Goal: Find specific page/section: Locate a particular part of the current website

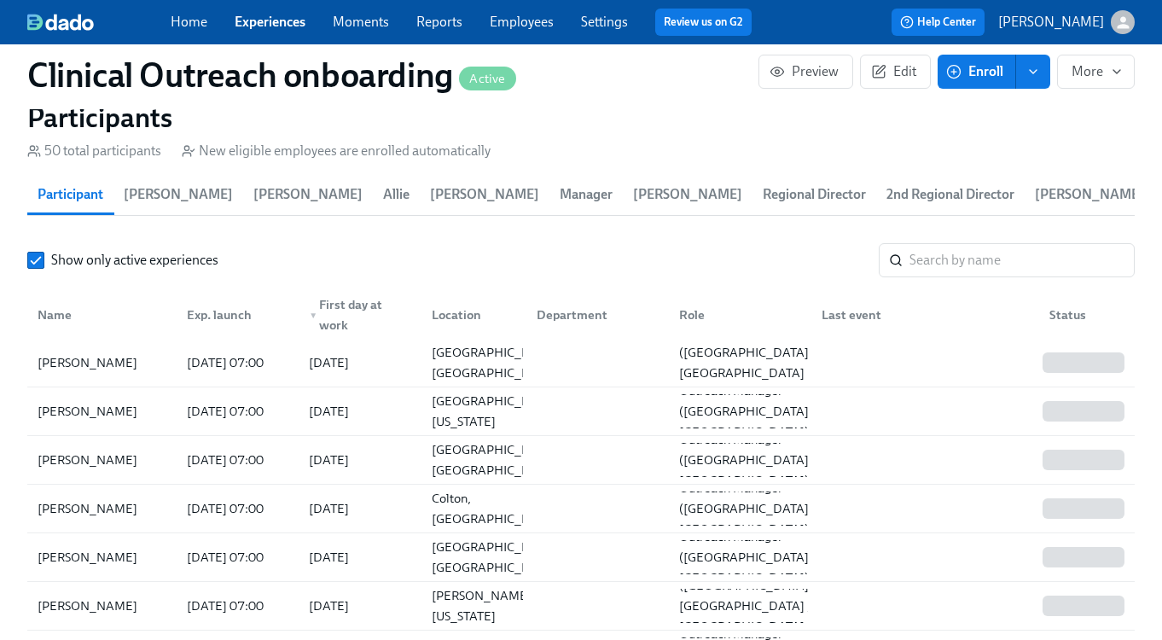
scroll to position [0, 19091]
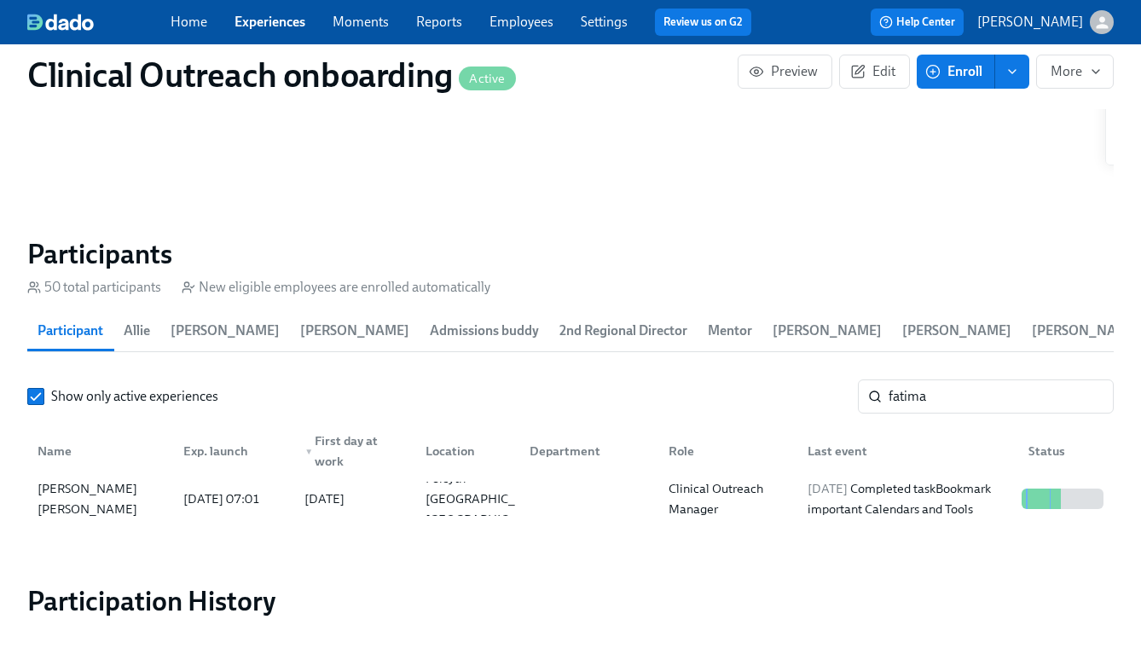
scroll to position [0, 19112]
click at [262, 26] on link "Experiences" at bounding box center [270, 22] width 71 height 16
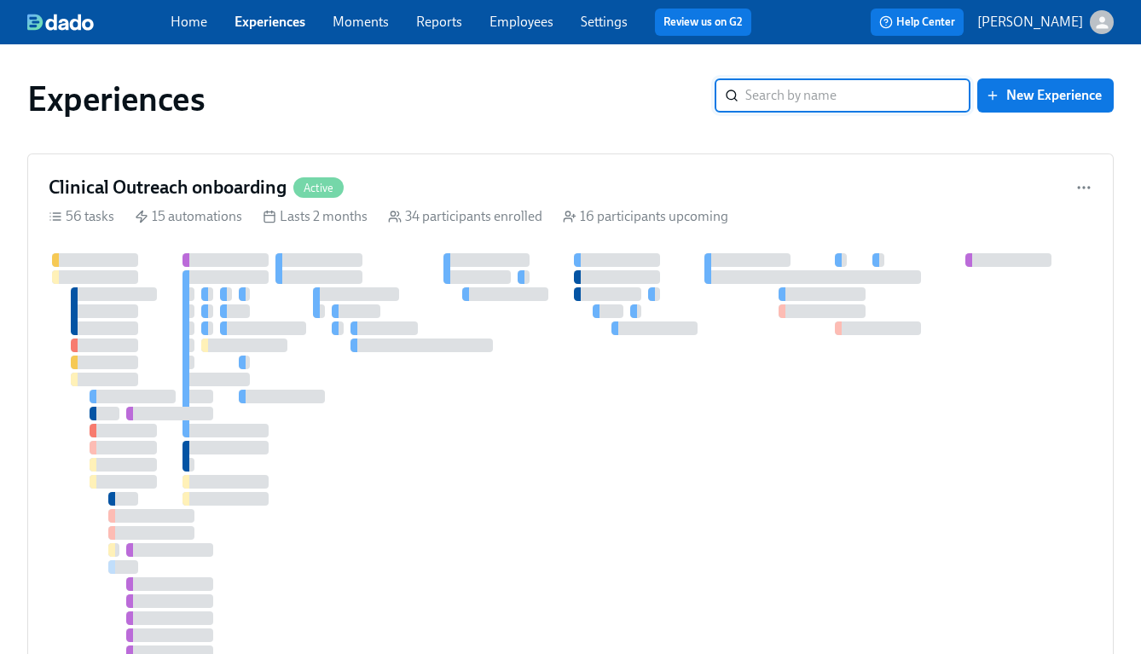
click at [832, 89] on input "search" at bounding box center [857, 95] width 225 height 34
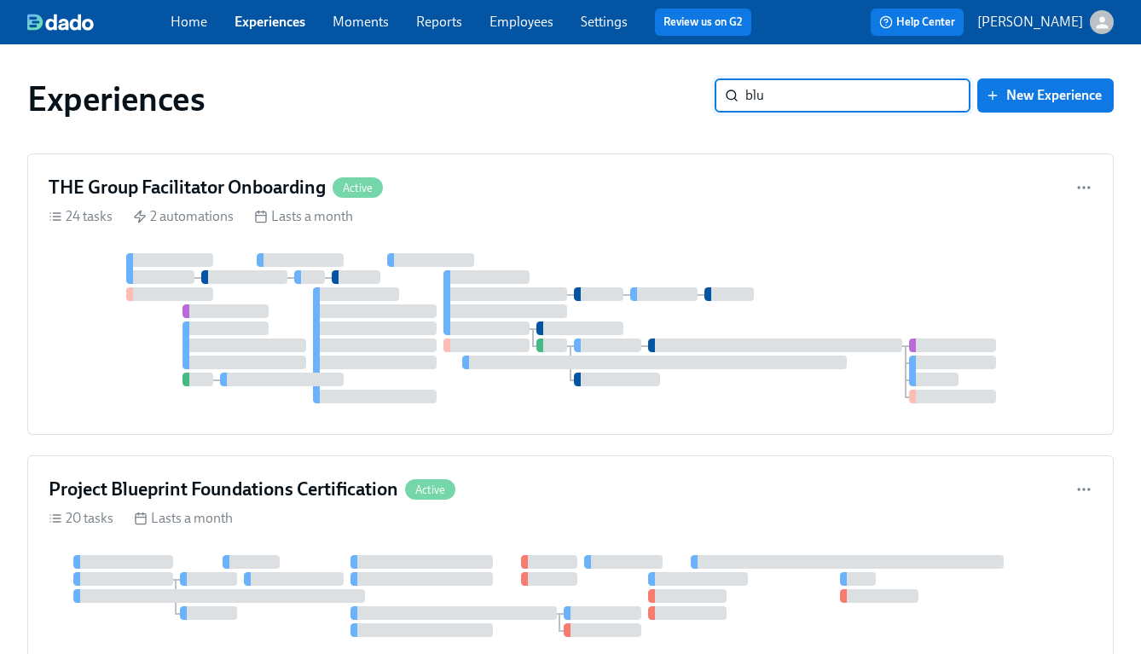
type input "blue"
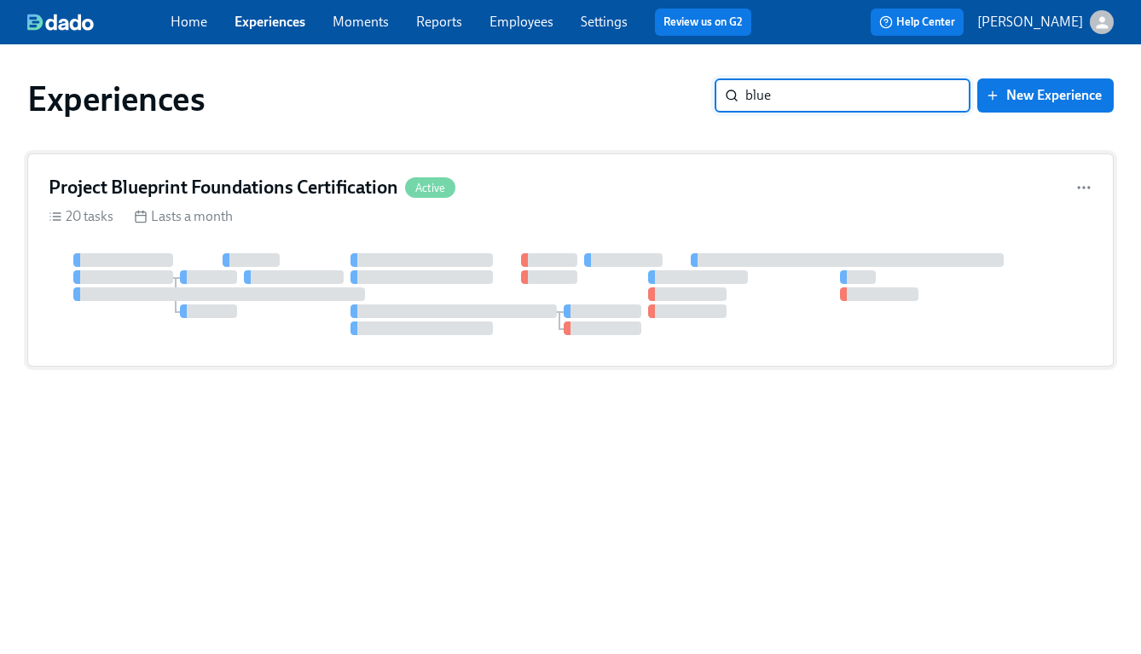
click at [265, 196] on h4 "Project Blueprint Foundations Certification" at bounding box center [224, 188] width 350 height 26
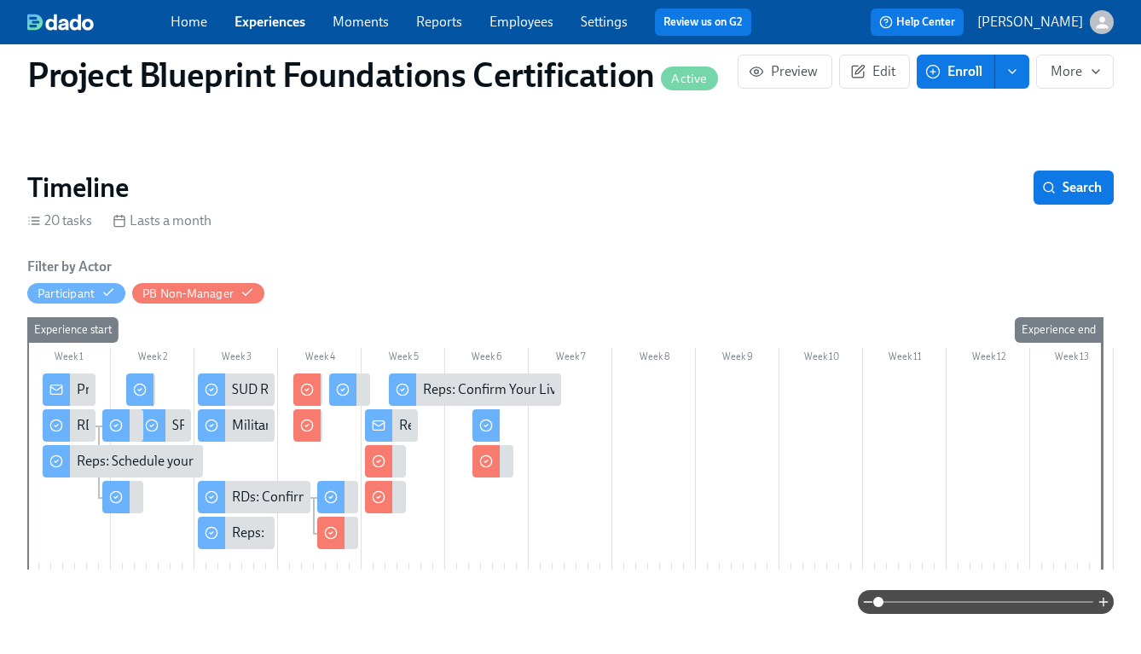
scroll to position [281, 0]
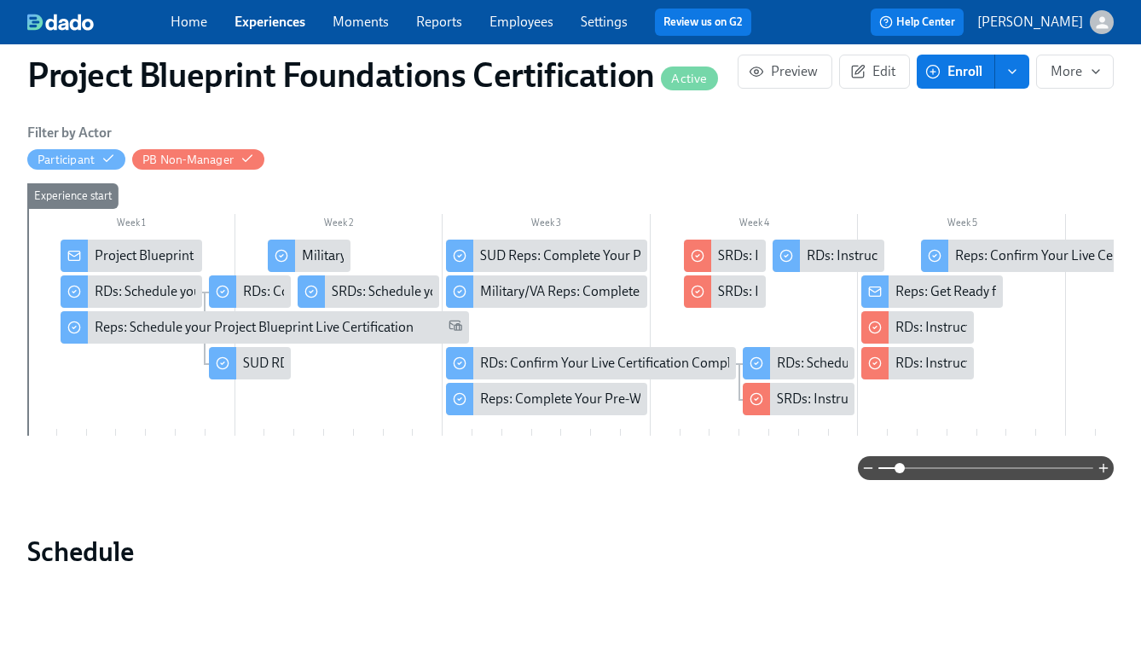
drag, startPoint x: 880, startPoint y: 471, endPoint x: 901, endPoint y: 471, distance: 20.5
click at [901, 471] on span at bounding box center [900, 468] width 10 height 10
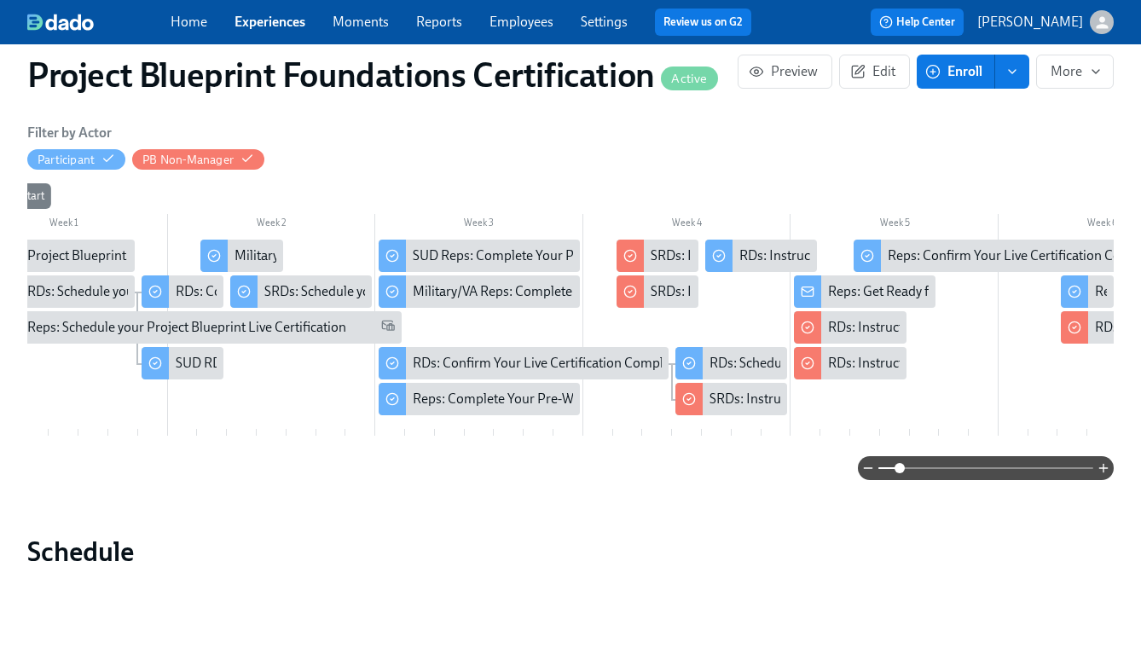
scroll to position [0, 369]
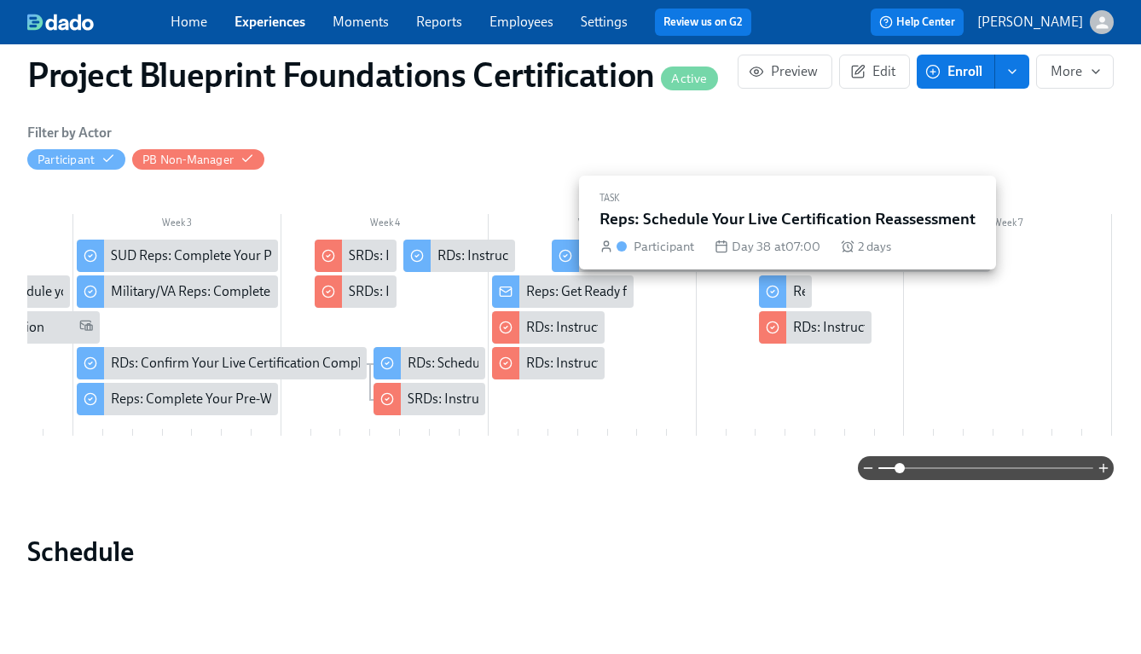
click at [801, 287] on div "Reps: Schedule Your Live Certification Reassessment" at bounding box center [945, 291] width 304 height 19
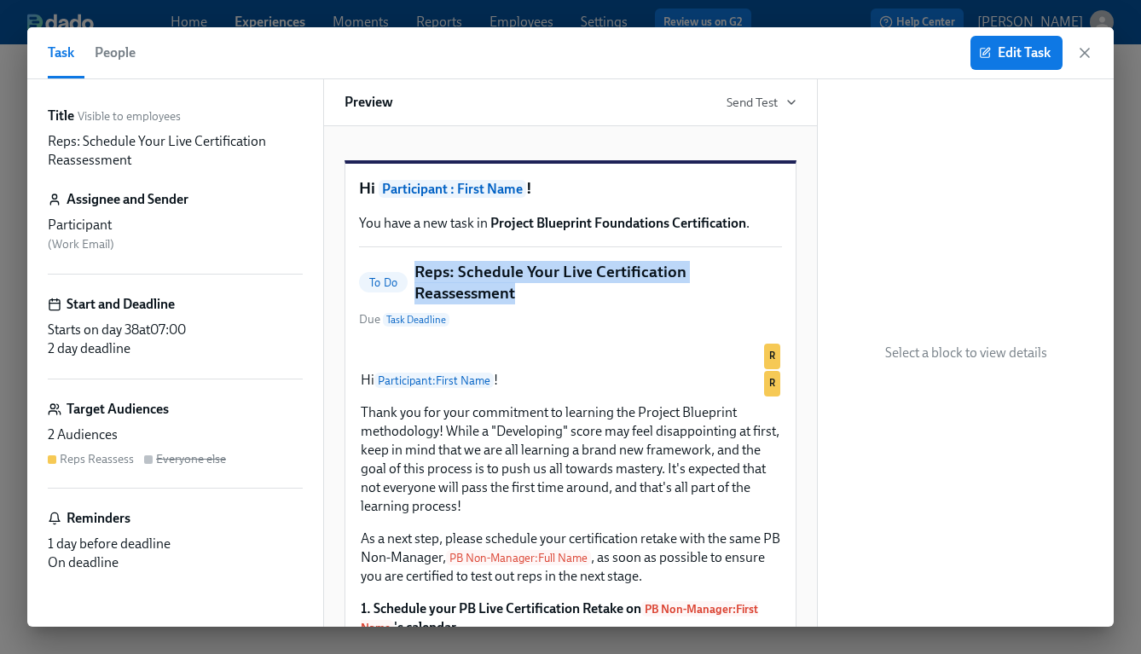
drag, startPoint x: 417, startPoint y: 295, endPoint x: 530, endPoint y: 310, distance: 113.6
click at [530, 304] on h5 "Reps: Schedule Your Live Certification Reassessment" at bounding box center [598, 282] width 368 height 43
copy h5 "Reps: Schedule Your Live Certification Reassessment"
click at [1084, 55] on icon "button" at bounding box center [1084, 52] width 17 height 17
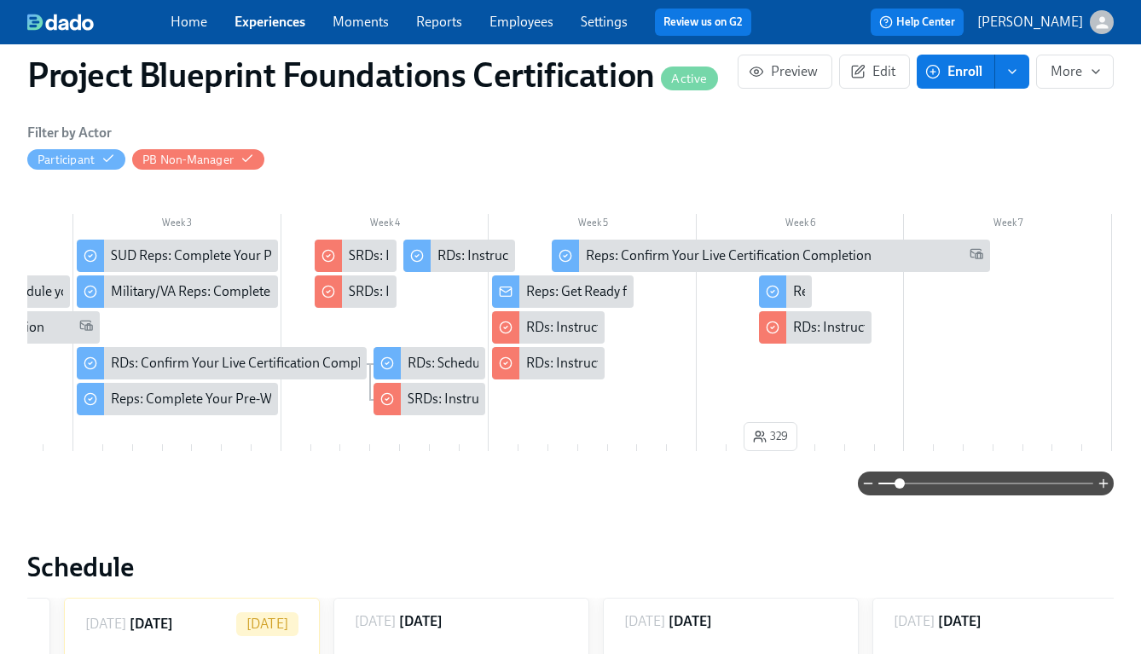
scroll to position [0, 5098]
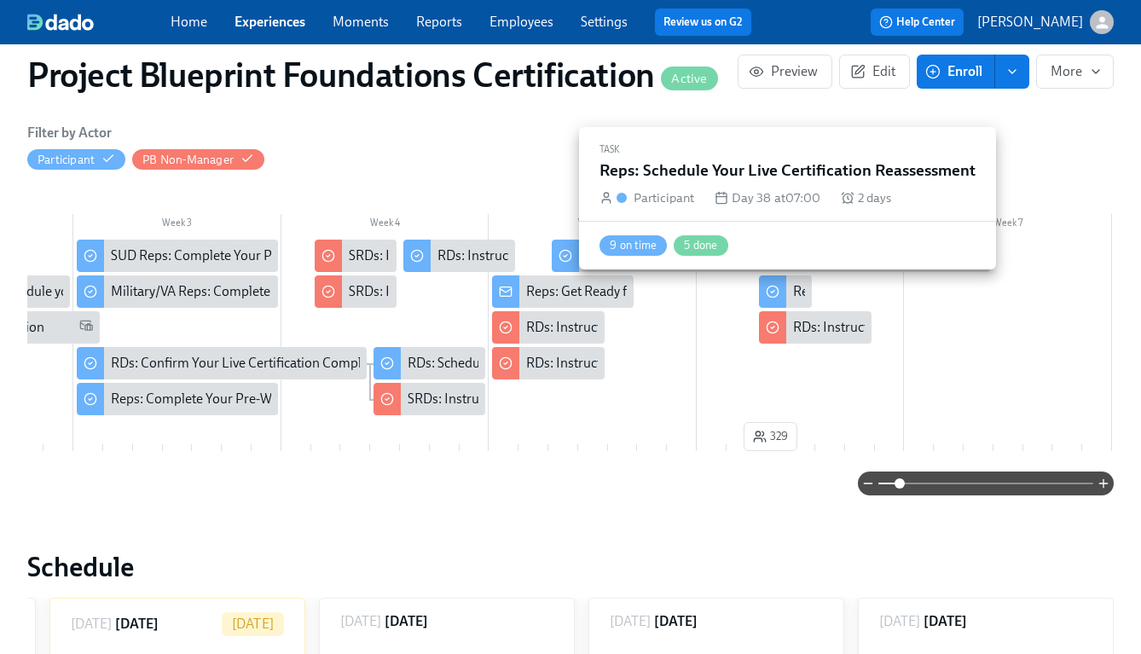
click at [794, 295] on div "Reps: Schedule Your Live Certification Reassessment" at bounding box center [945, 291] width 304 height 19
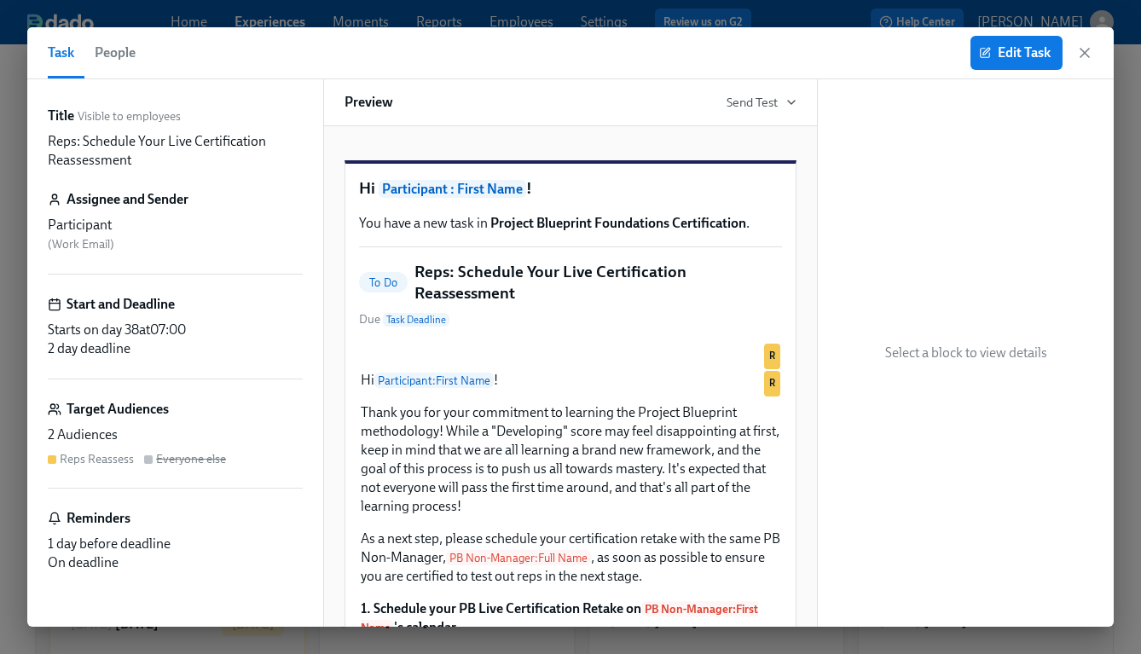
click at [125, 55] on span "People" at bounding box center [115, 53] width 41 height 24
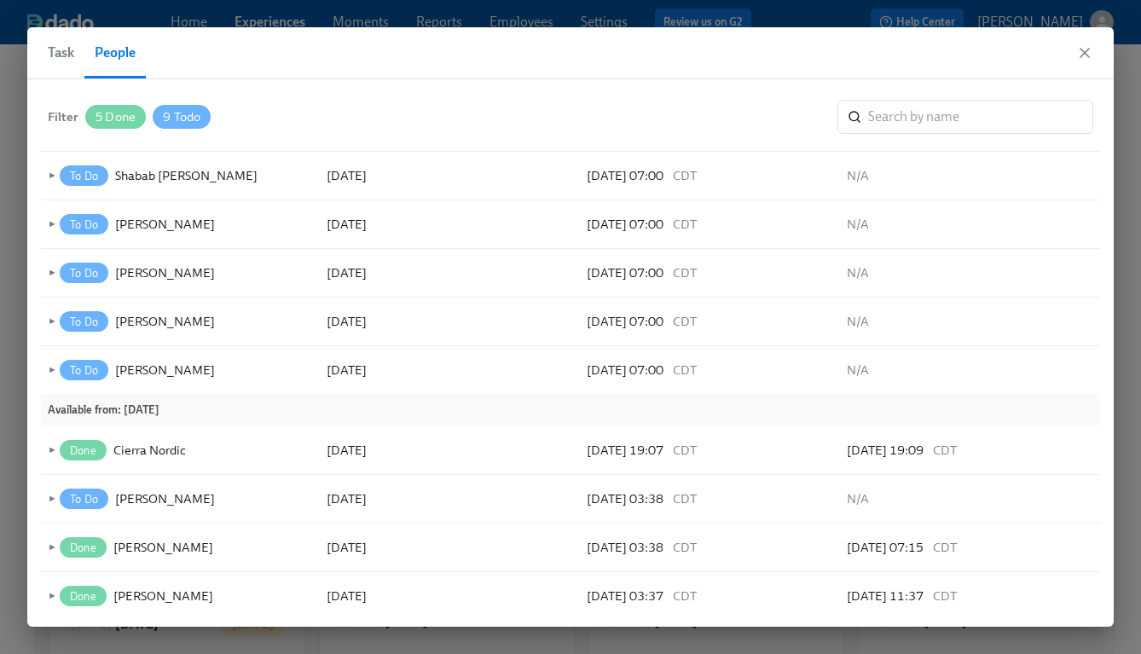
scroll to position [291, 0]
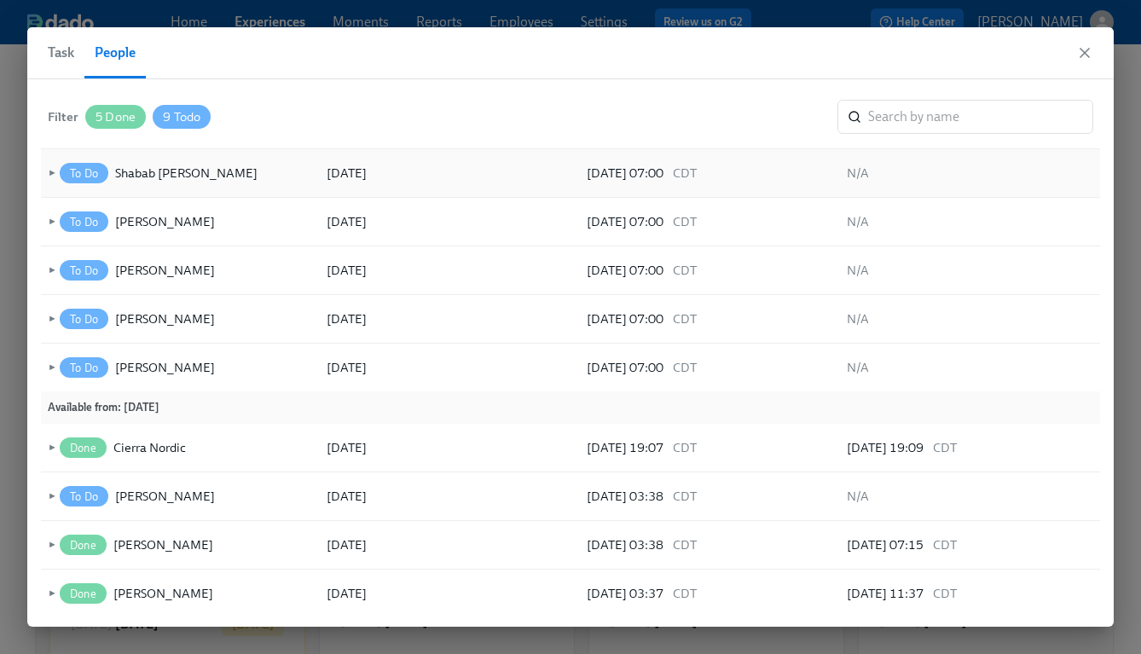
click at [52, 172] on span "►" at bounding box center [50, 173] width 12 height 19
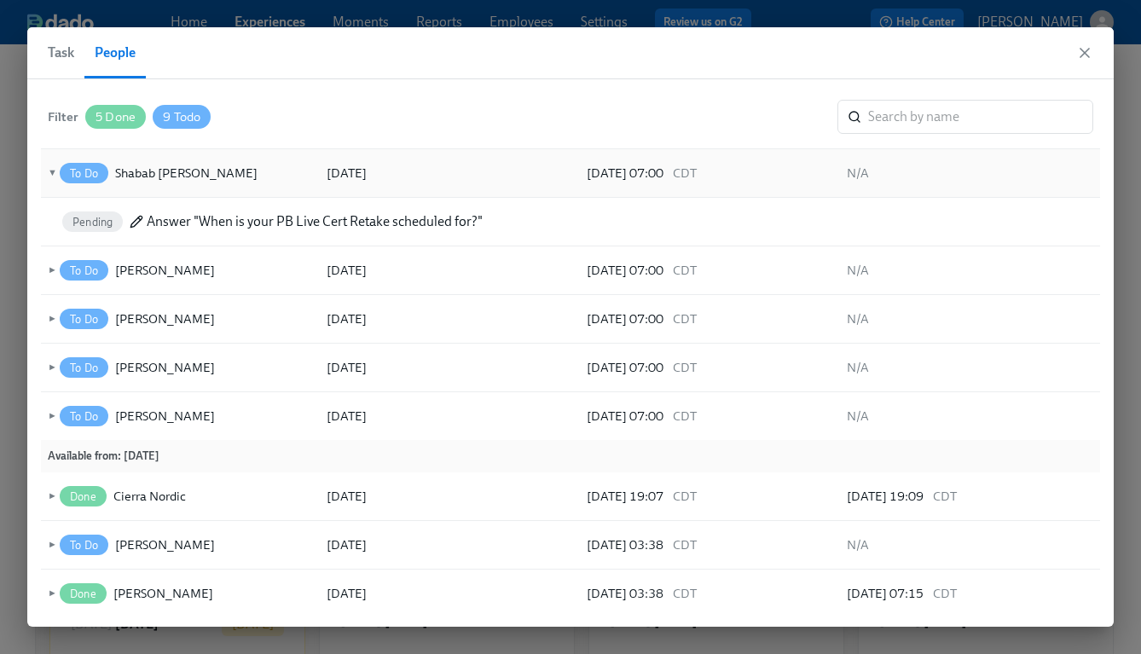
click at [52, 172] on span "▼" at bounding box center [50, 173] width 12 height 19
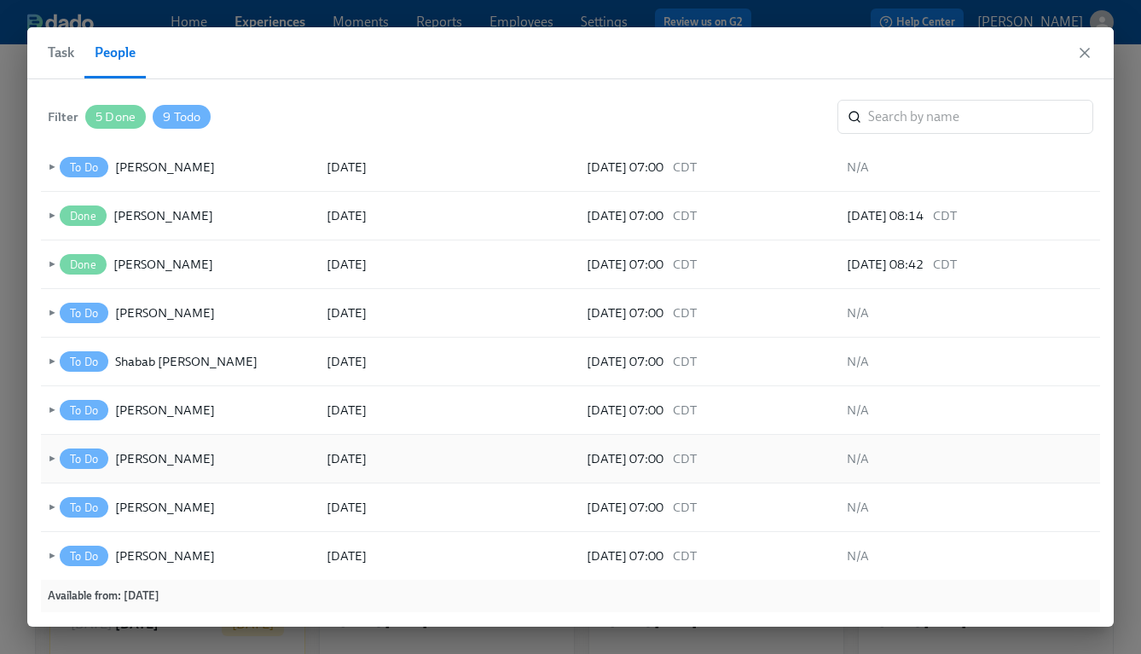
scroll to position [0, 0]
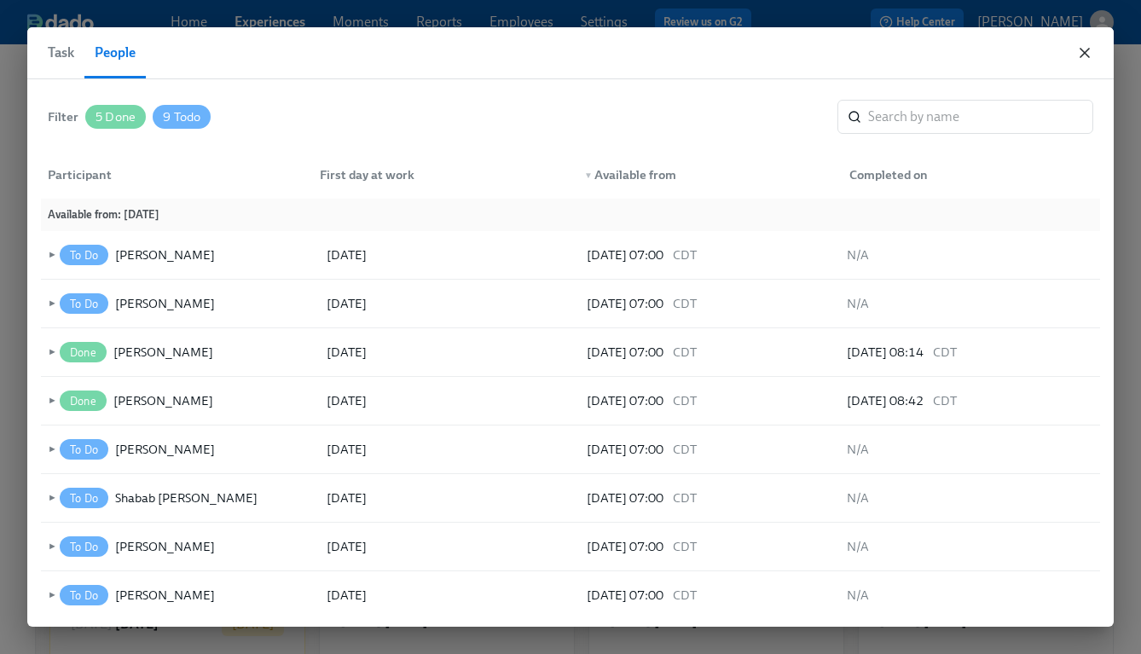
click at [1082, 49] on icon "button" at bounding box center [1085, 53] width 9 height 9
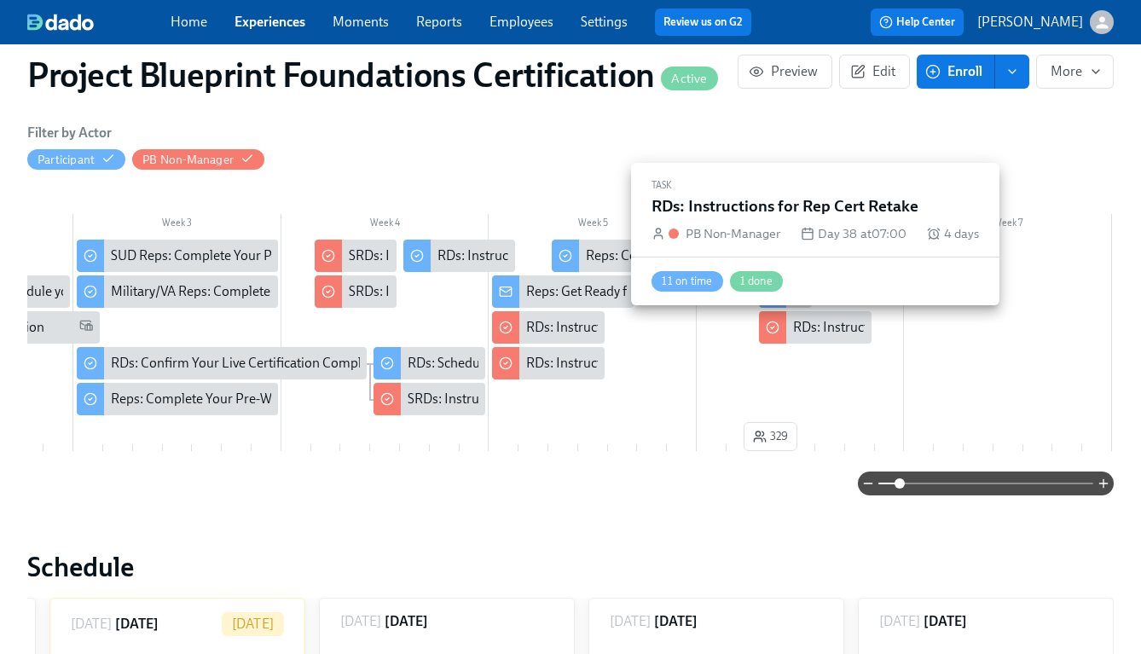
click at [823, 330] on div "RDs: Instructions for Rep Cert Retake" at bounding box center [900, 327] width 215 height 19
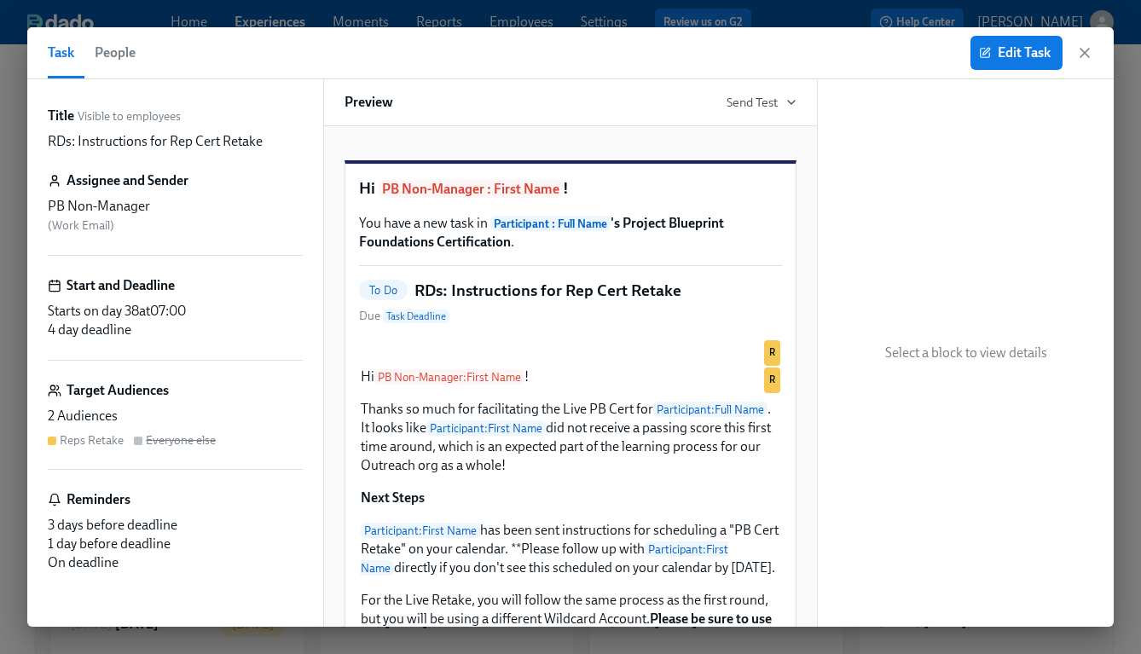
click at [136, 60] on button "People" at bounding box center [114, 52] width 61 height 51
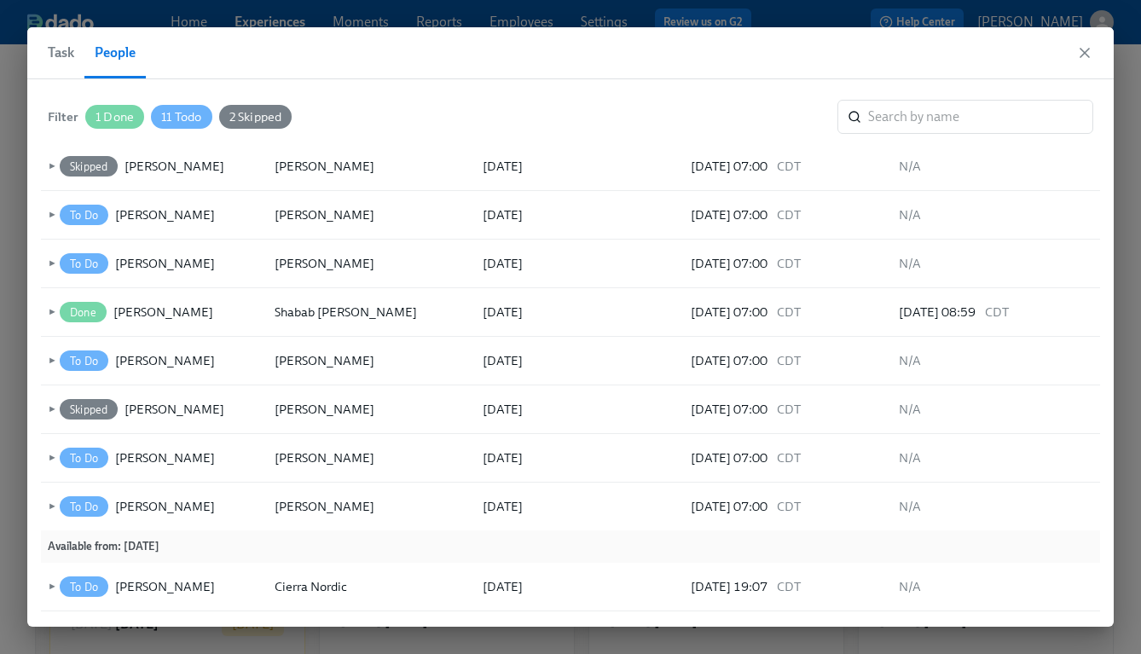
scroll to position [181, 0]
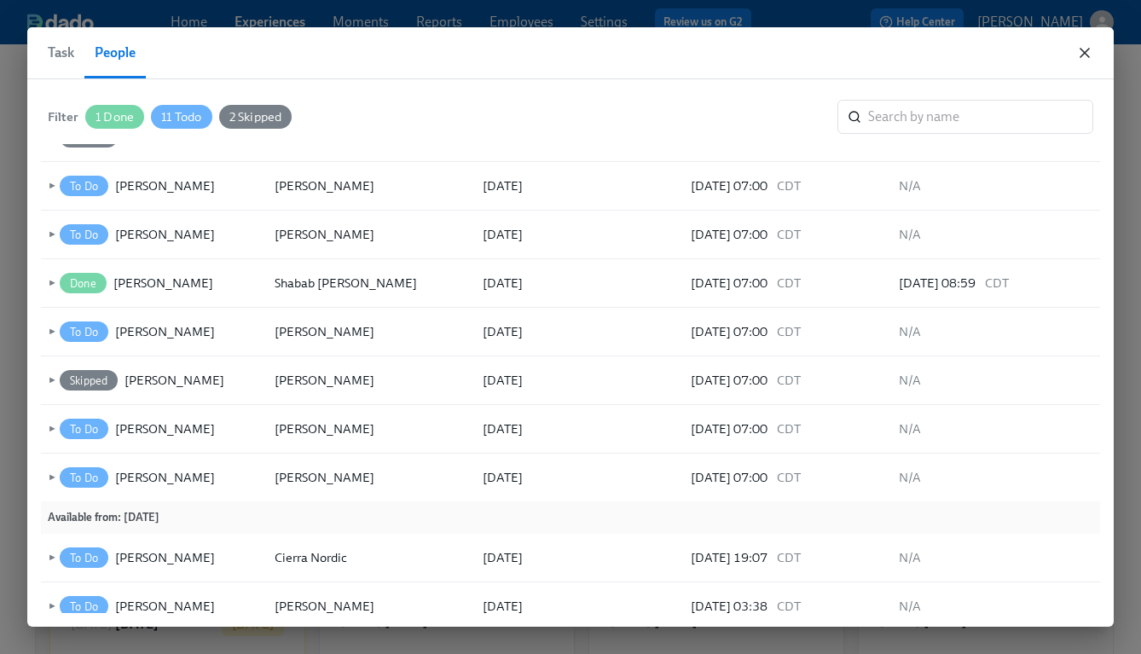
click at [1086, 55] on icon "button" at bounding box center [1084, 52] width 17 height 17
